Goal: Transaction & Acquisition: Purchase product/service

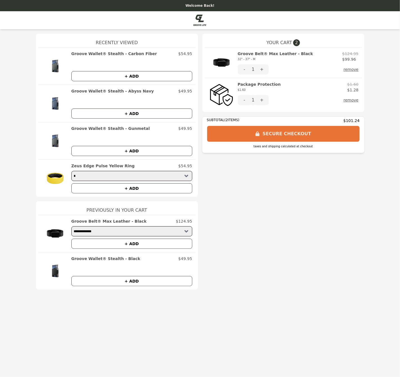
click at [284, 142] on button "SECURE CHECKOUT" at bounding box center [283, 134] width 153 height 16
click at [358, 74] on button "remove" at bounding box center [350, 69] width 15 height 10
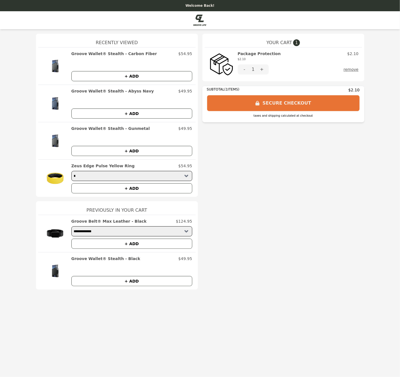
click at [358, 74] on button "remove" at bounding box center [350, 69] width 15 height 10
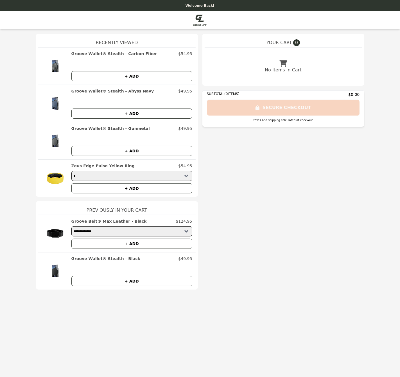
click at [203, 26] on img at bounding box center [199, 20] width 13 height 11
